Goal: Task Accomplishment & Management: Manage account settings

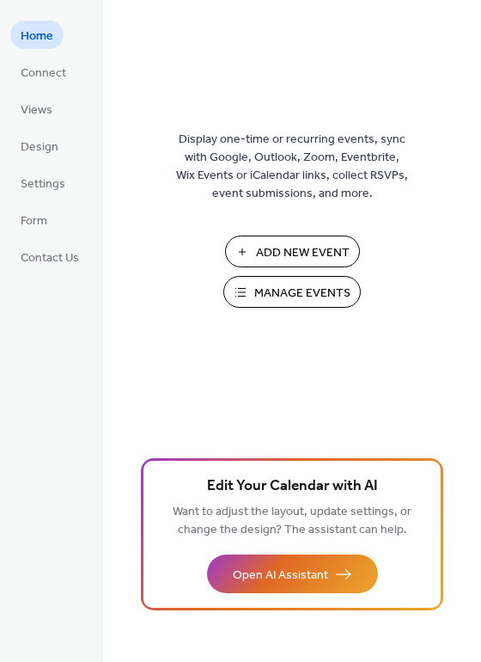
click at [277, 291] on span "Manage Events" at bounding box center [302, 294] width 96 height 18
click at [294, 285] on span "Manage Events" at bounding box center [302, 294] width 96 height 18
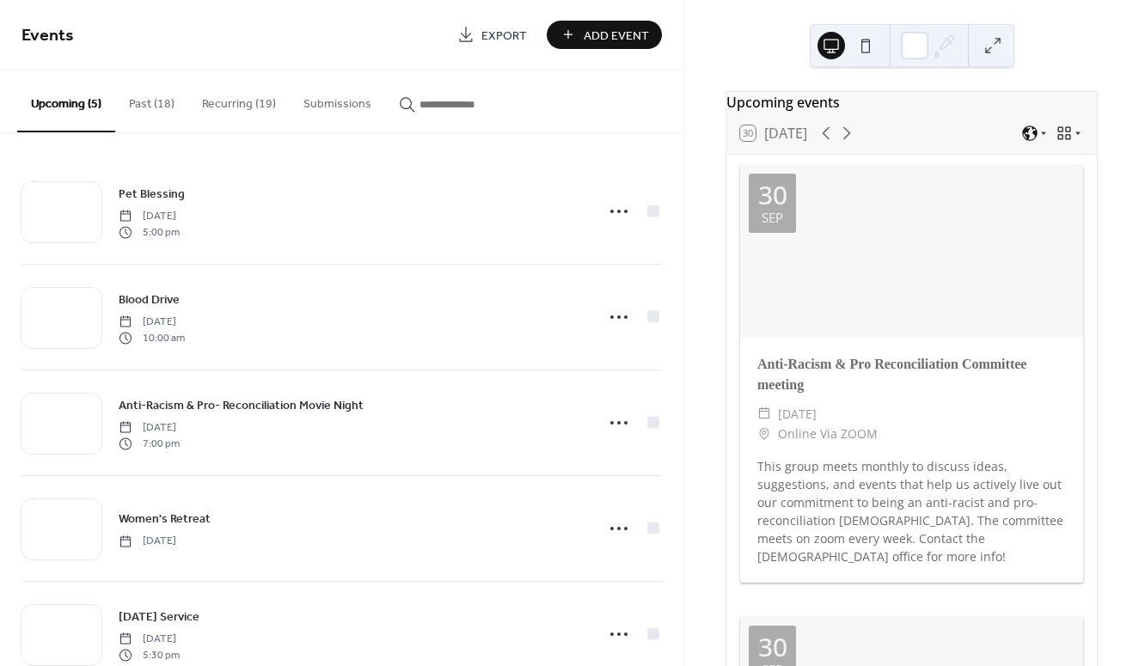
click at [242, 97] on button "Recurring (19)" at bounding box center [238, 100] width 101 height 61
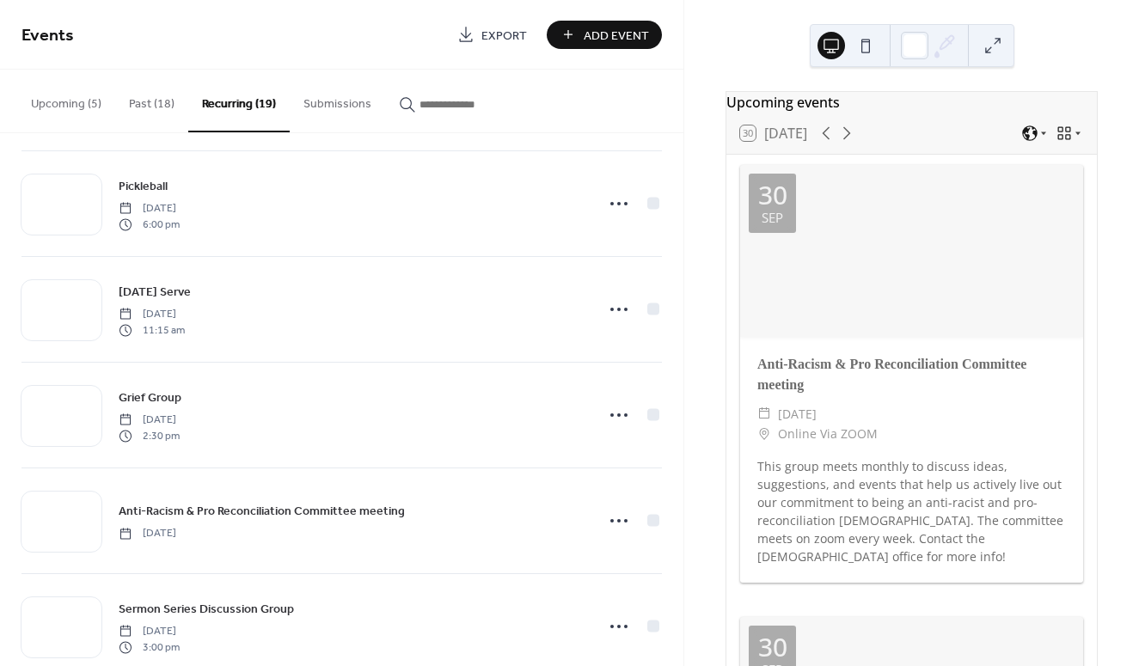
scroll to position [825, 0]
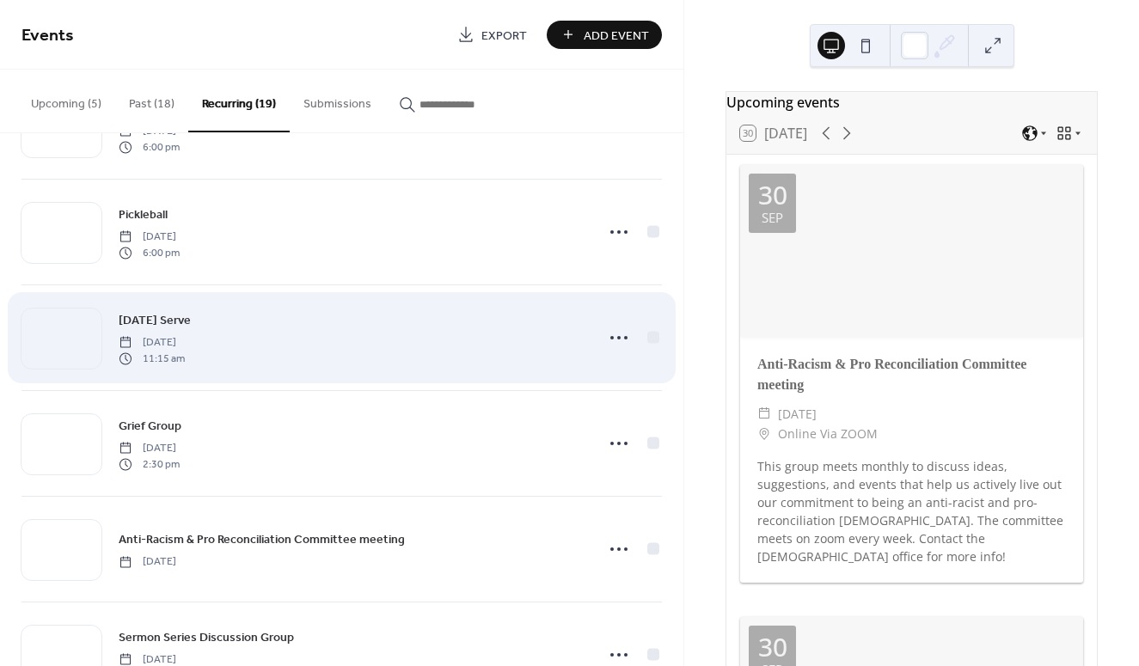
click at [373, 323] on div "[DATE] Serve [DATE] 11:15 am" at bounding box center [352, 337] width 466 height 55
click at [619, 331] on icon at bounding box center [619, 338] width 28 height 28
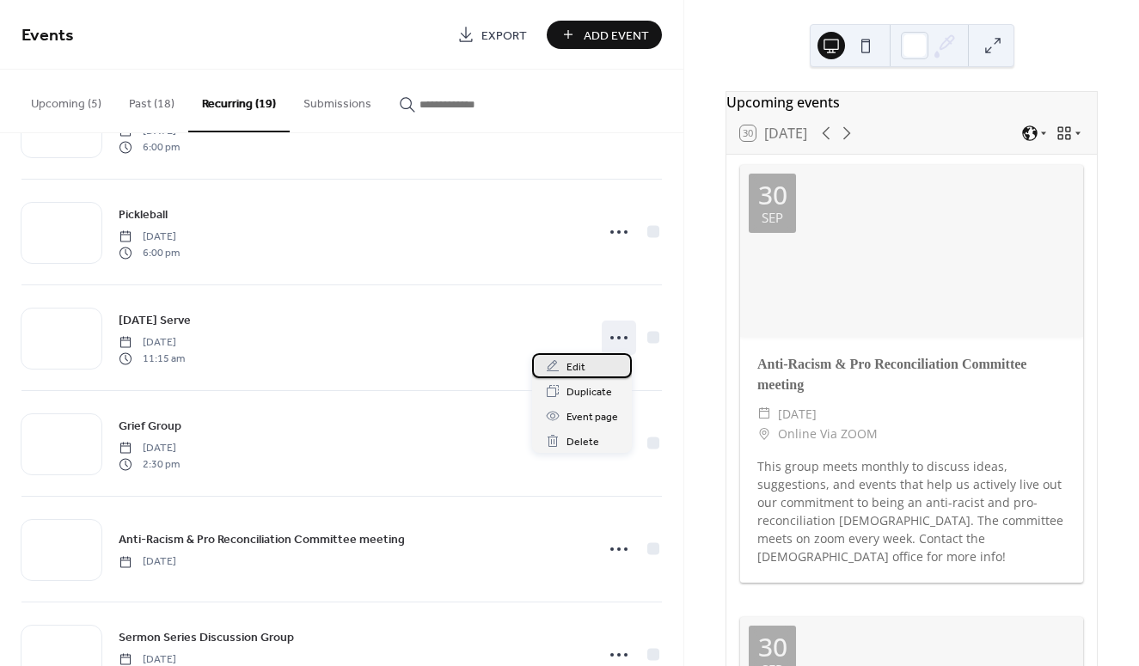
click at [577, 361] on span "Edit" at bounding box center [576, 368] width 19 height 18
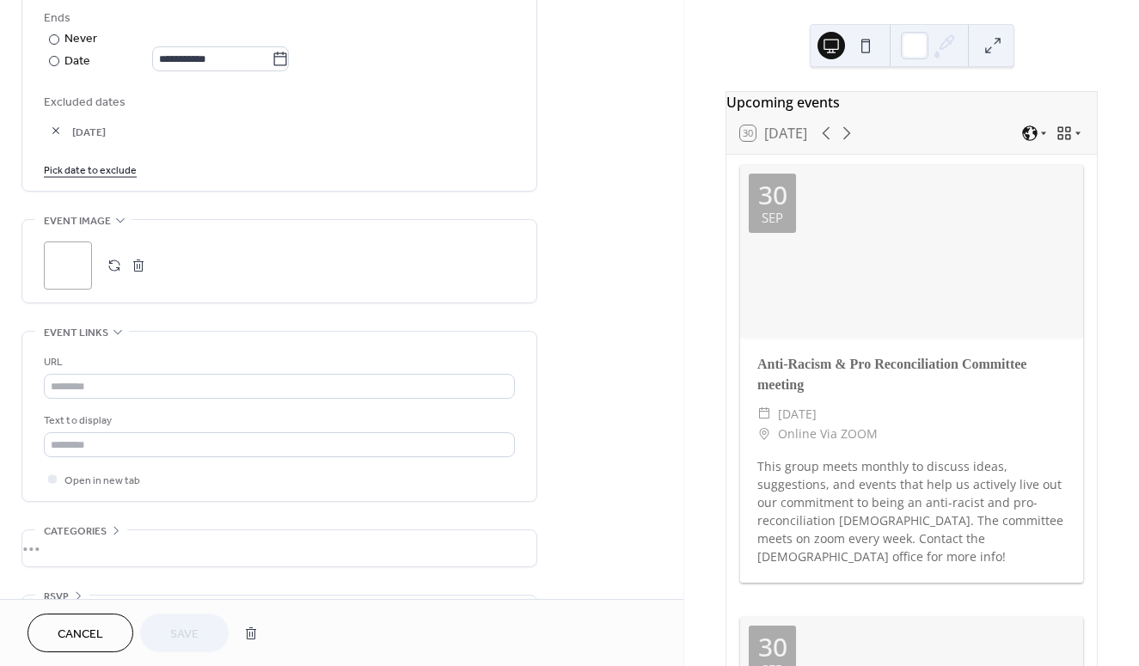
scroll to position [1032, 0]
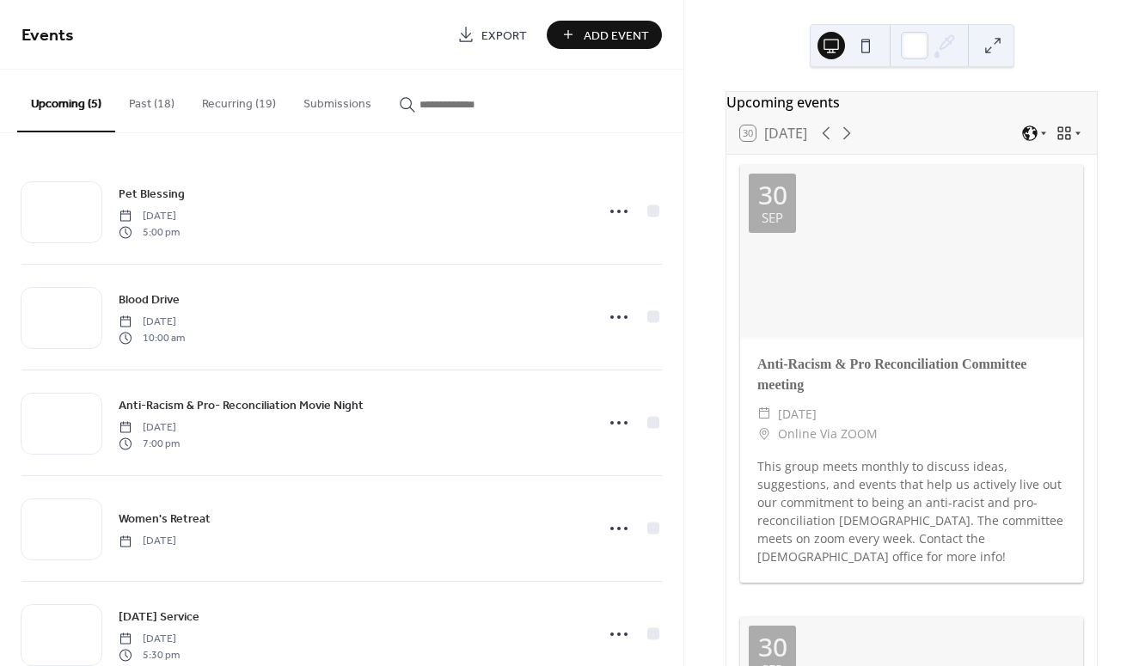
click at [131, 102] on button "Past (18)" at bounding box center [151, 100] width 73 height 61
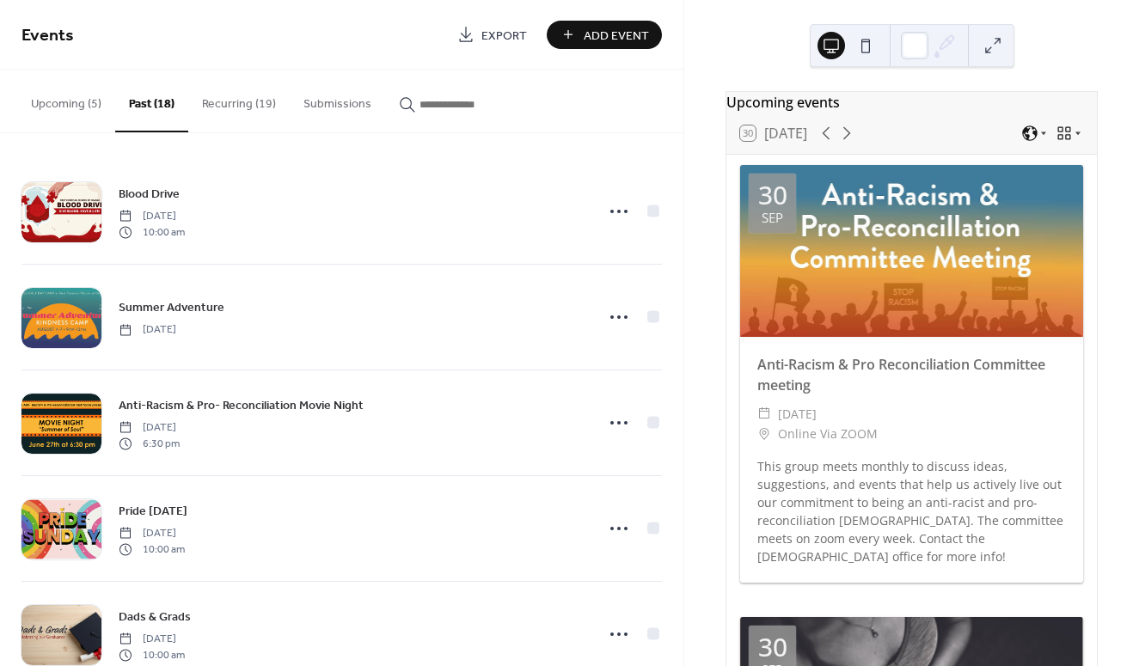
click at [349, 96] on button "Submissions" at bounding box center [337, 100] width 95 height 61
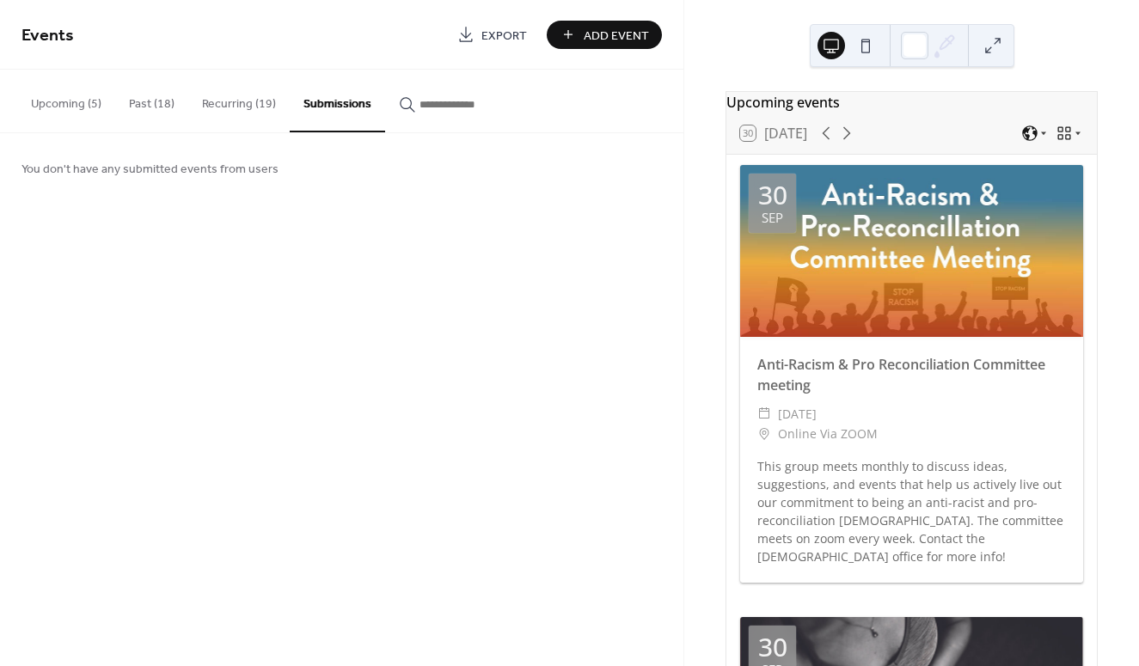
click at [131, 96] on button "Past (18)" at bounding box center [151, 100] width 73 height 61
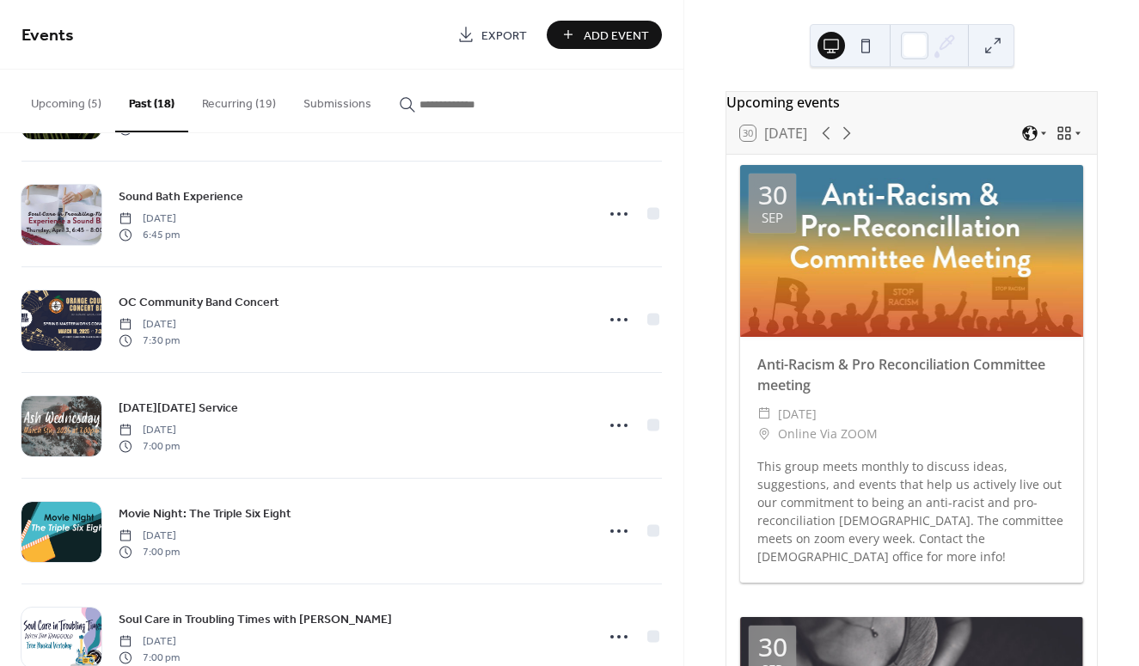
scroll to position [1413, 0]
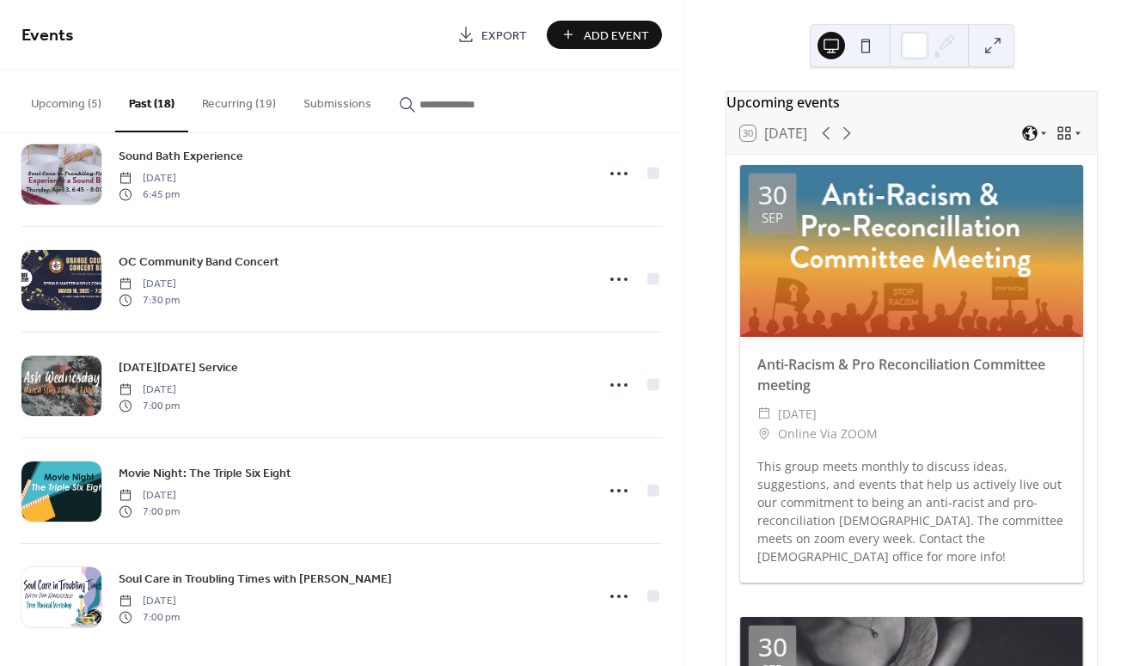
click at [224, 92] on button "Recurring (19)" at bounding box center [238, 100] width 101 height 61
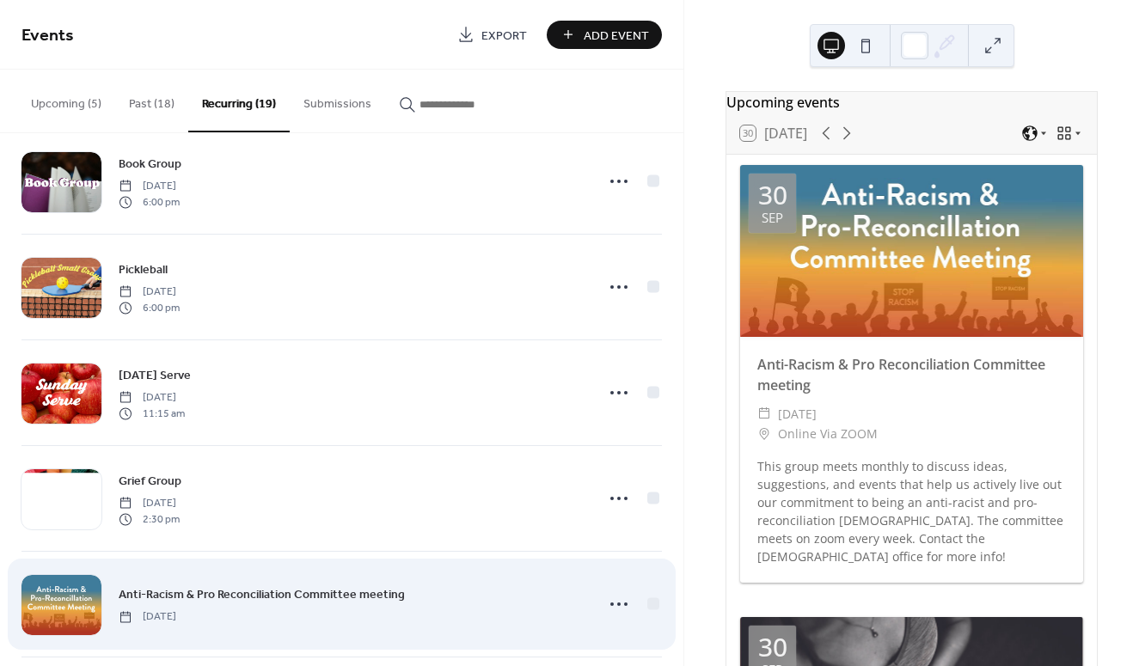
scroll to position [761, 0]
